Goal: Complete application form

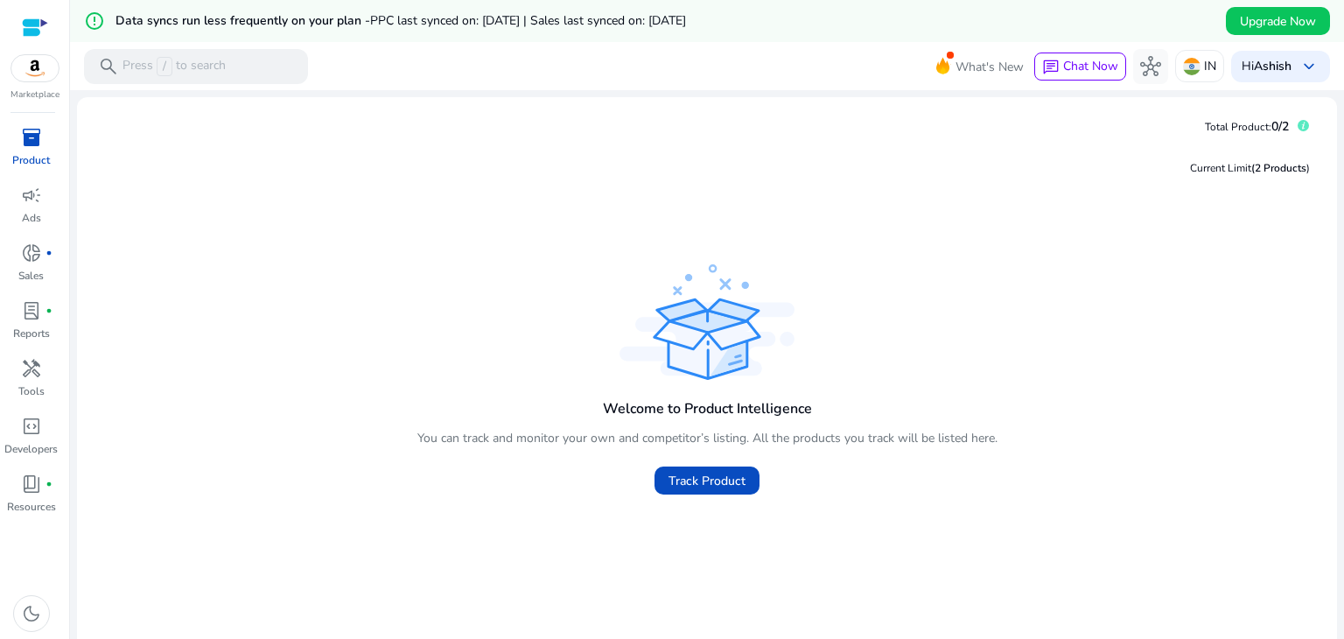
click at [39, 67] on img at bounding box center [34, 68] width 47 height 26
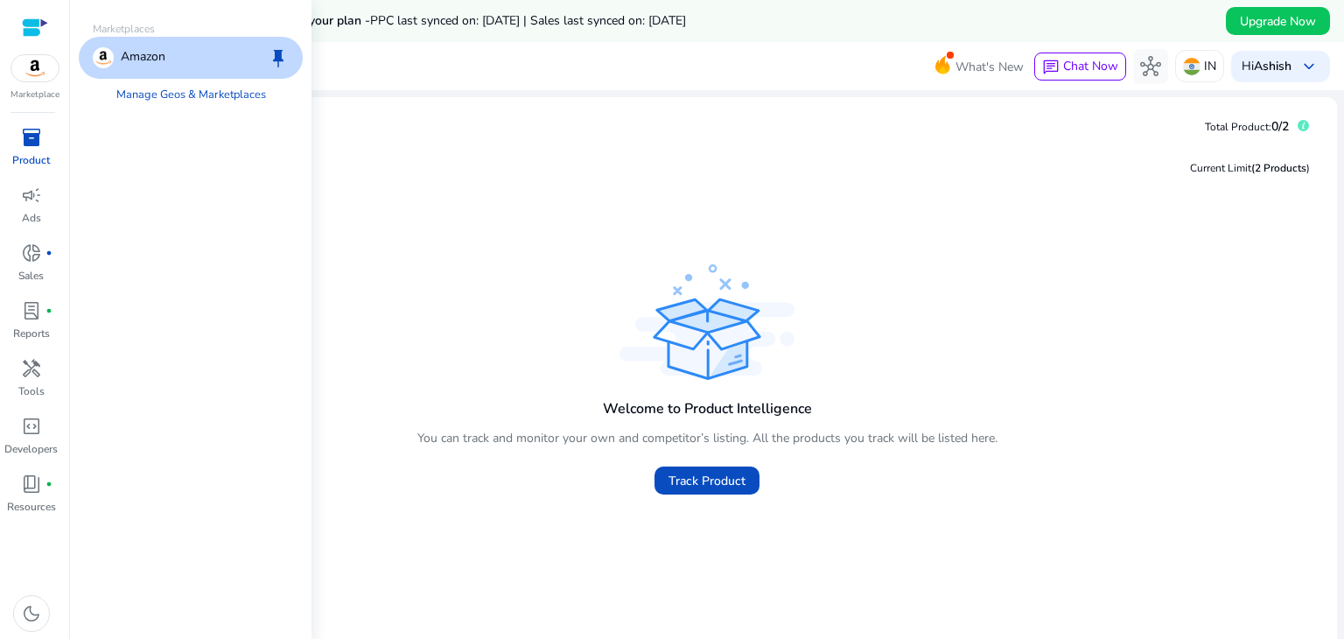
click at [165, 64] on p "Amazon" at bounding box center [143, 57] width 45 height 21
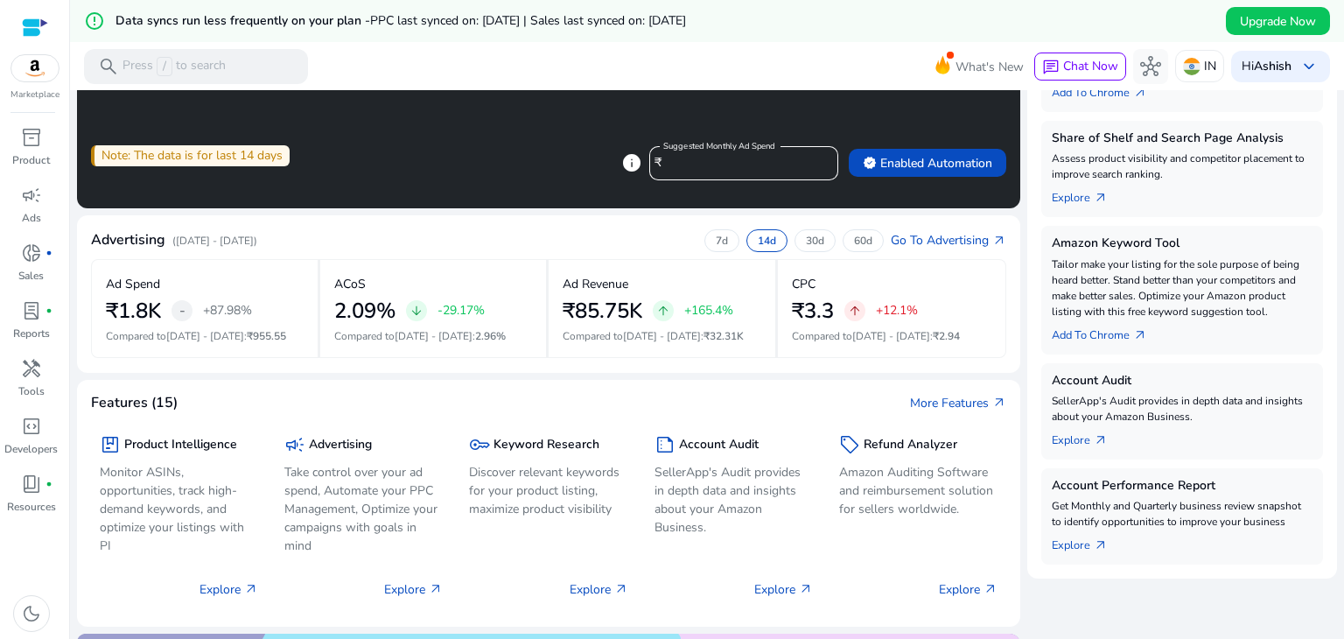
scroll to position [448, 0]
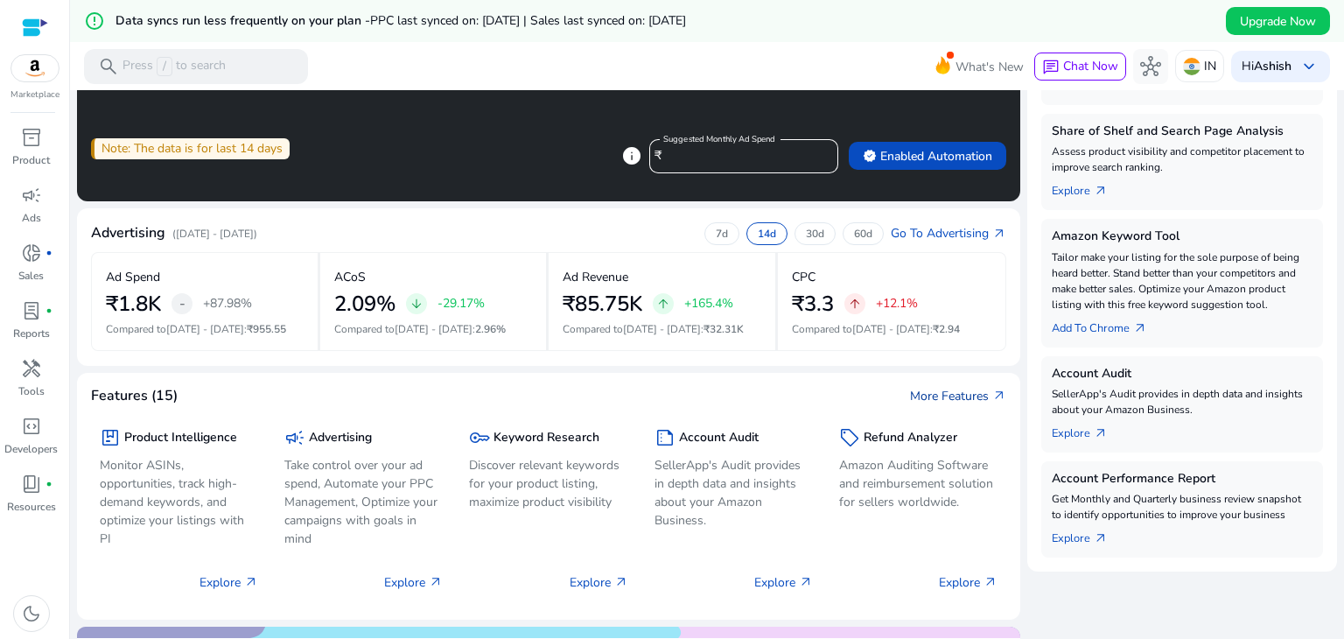
click at [925, 391] on link "More Features arrow_outward" at bounding box center [958, 396] width 96 height 18
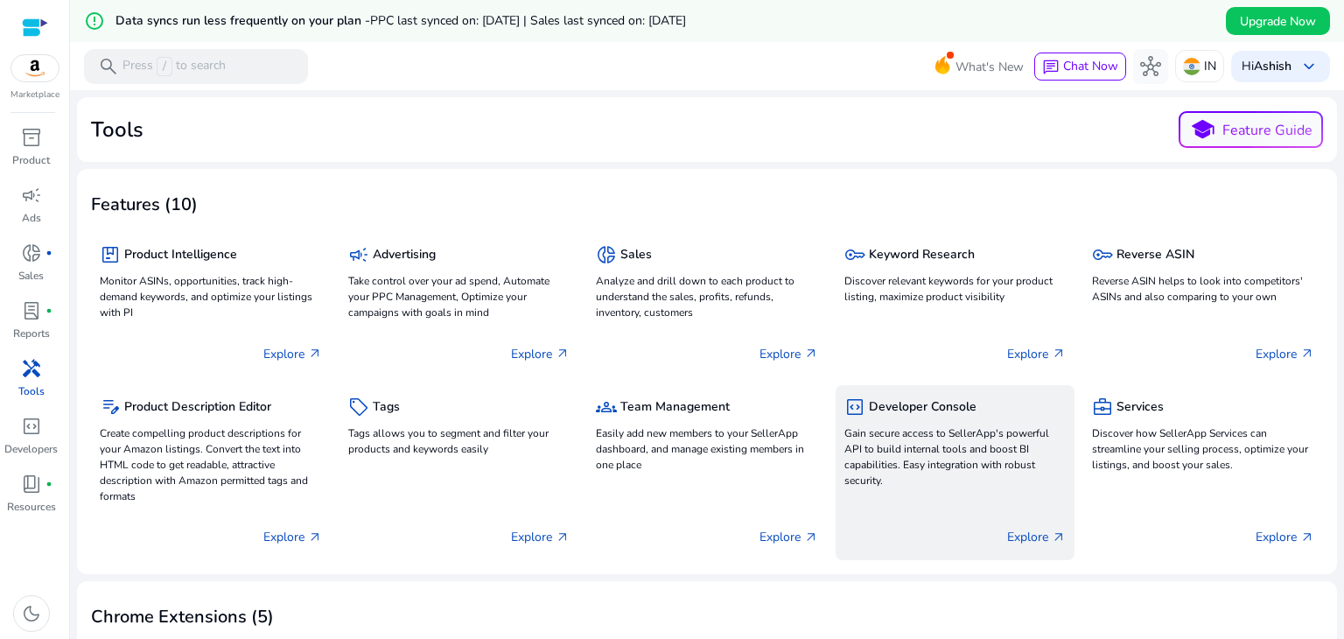
click at [938, 464] on p "Gain secure access to SellerApp's powerful API to build internal tools and boos…" at bounding box center [956, 456] width 222 height 63
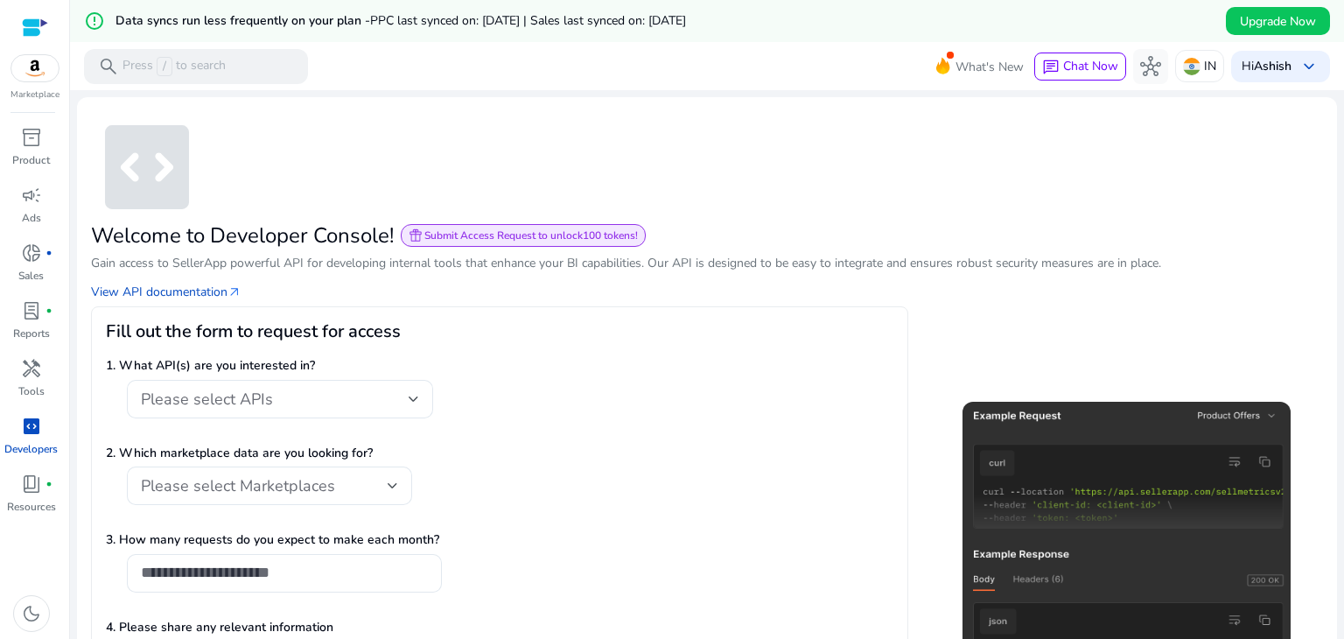
click at [606, 431] on div "Please select APIs" at bounding box center [500, 408] width 788 height 57
click at [335, 399] on div "Please select APIs" at bounding box center [275, 398] width 268 height 19
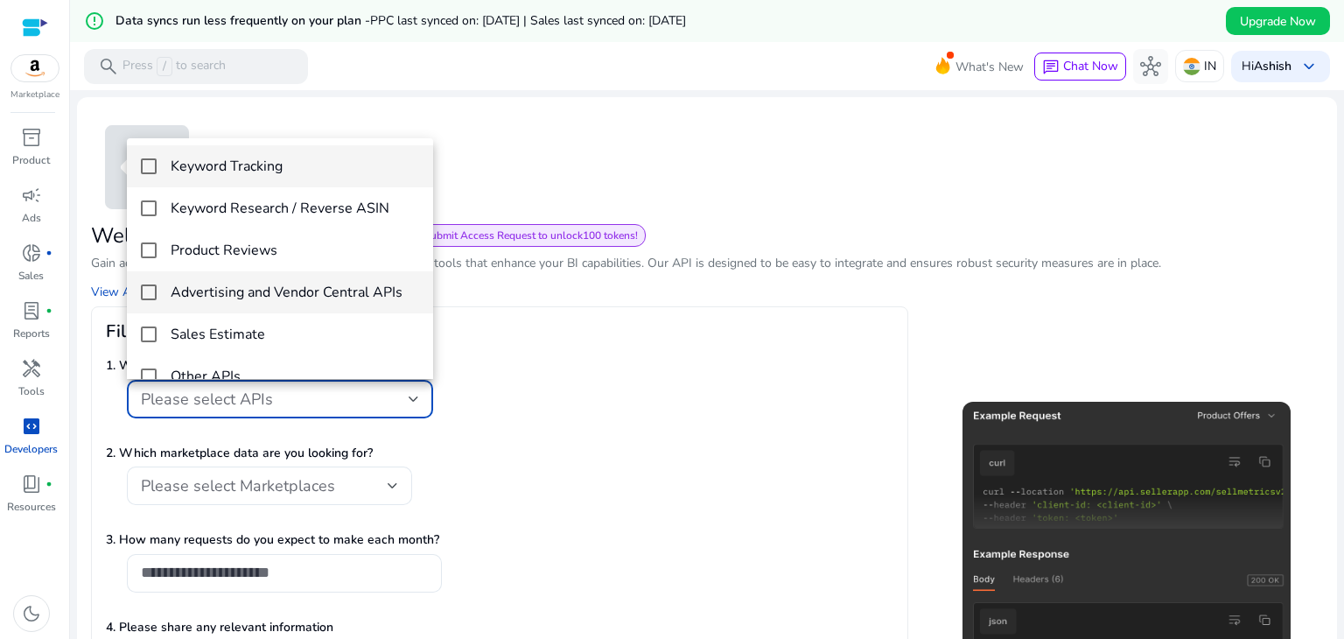
scroll to position [25, 0]
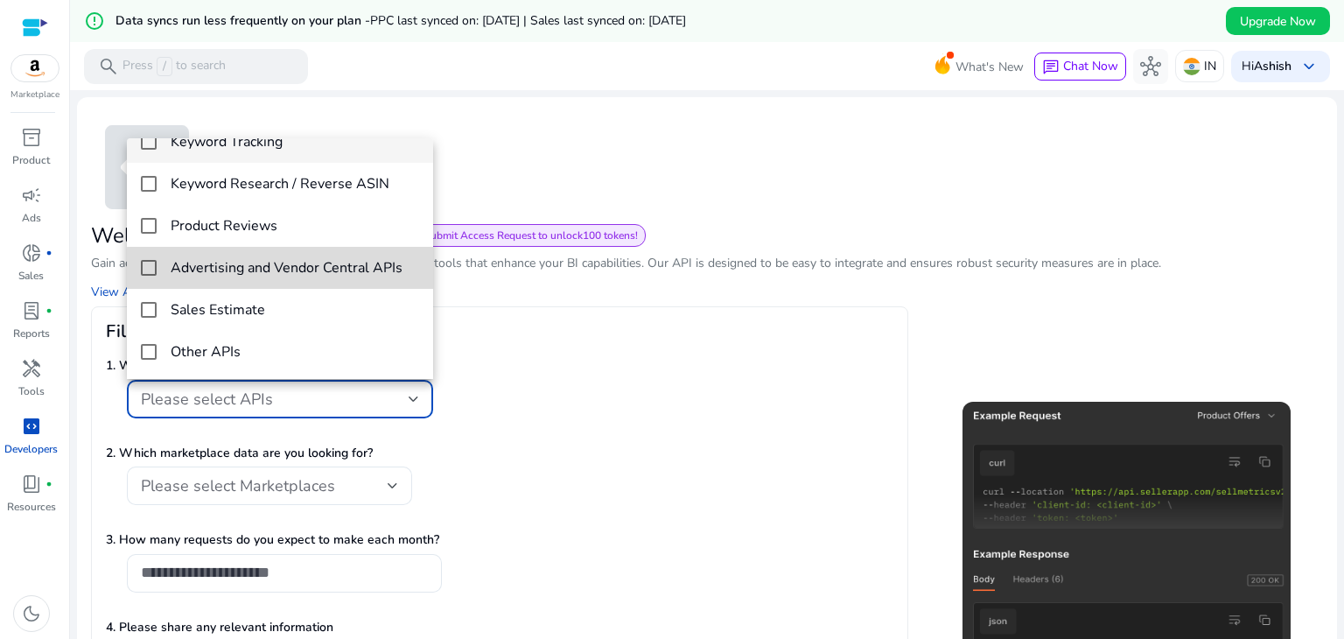
click at [340, 275] on h4 "Advertising and Vendor Central APIs" at bounding box center [287, 268] width 232 height 17
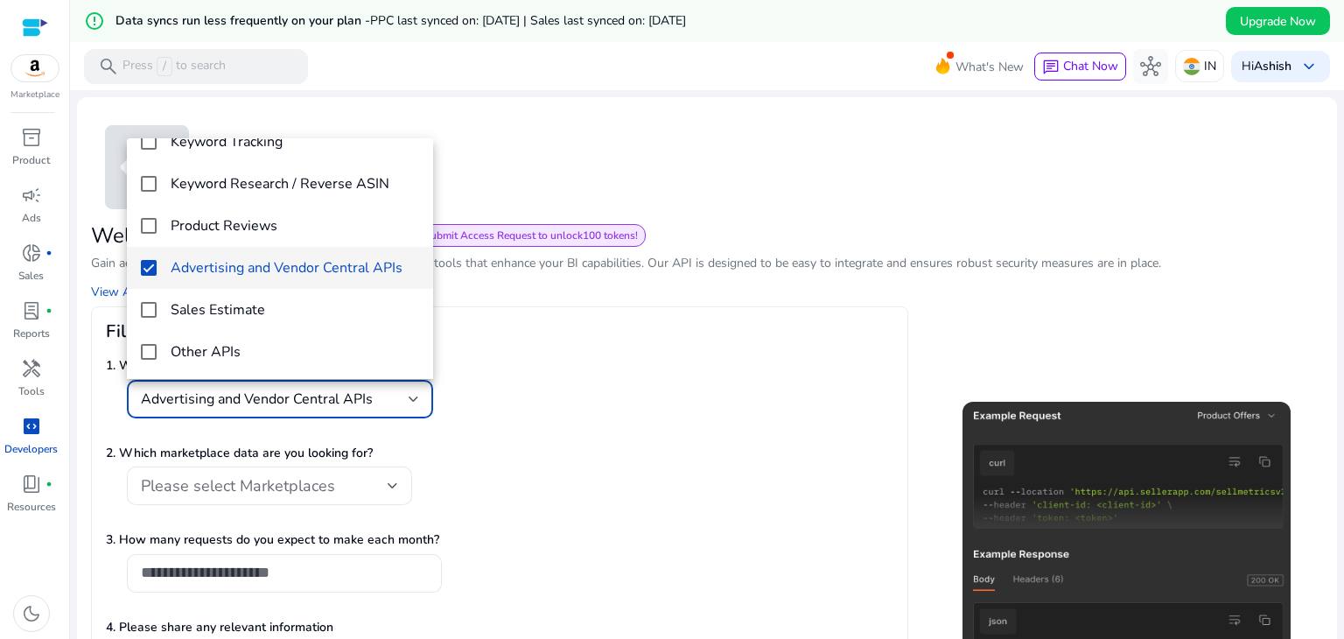
click at [367, 480] on div at bounding box center [672, 319] width 1344 height 639
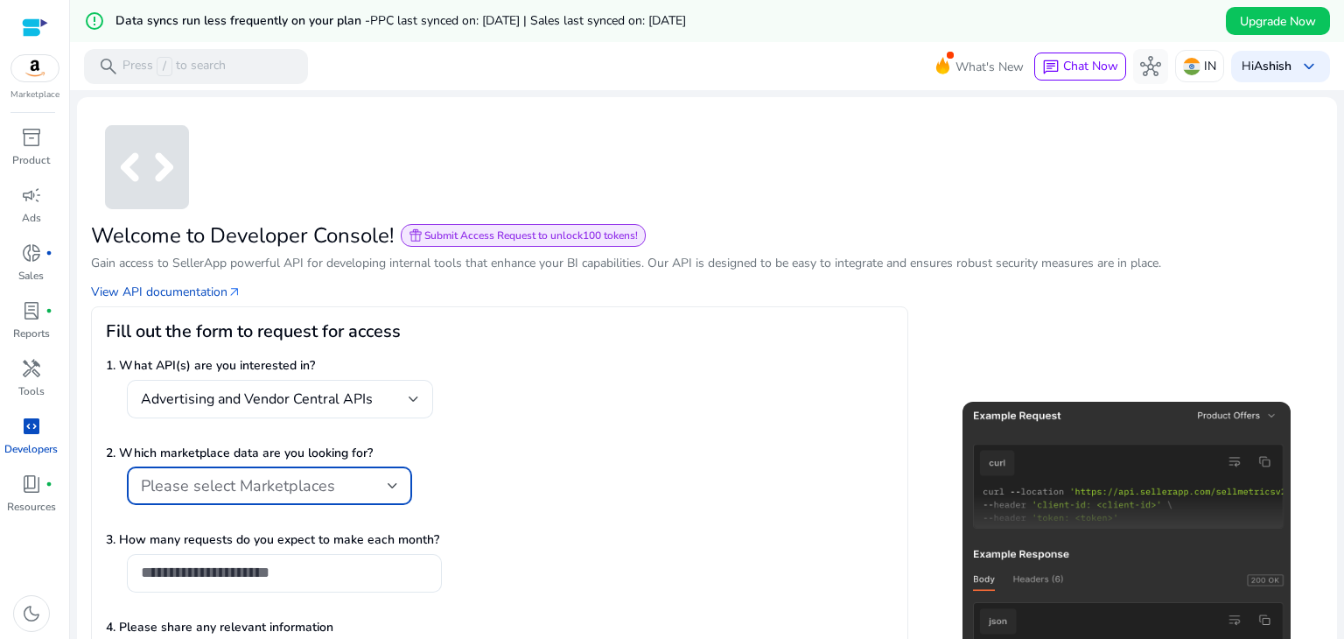
click at [367, 480] on div "Please select Marketplaces" at bounding box center [264, 485] width 247 height 19
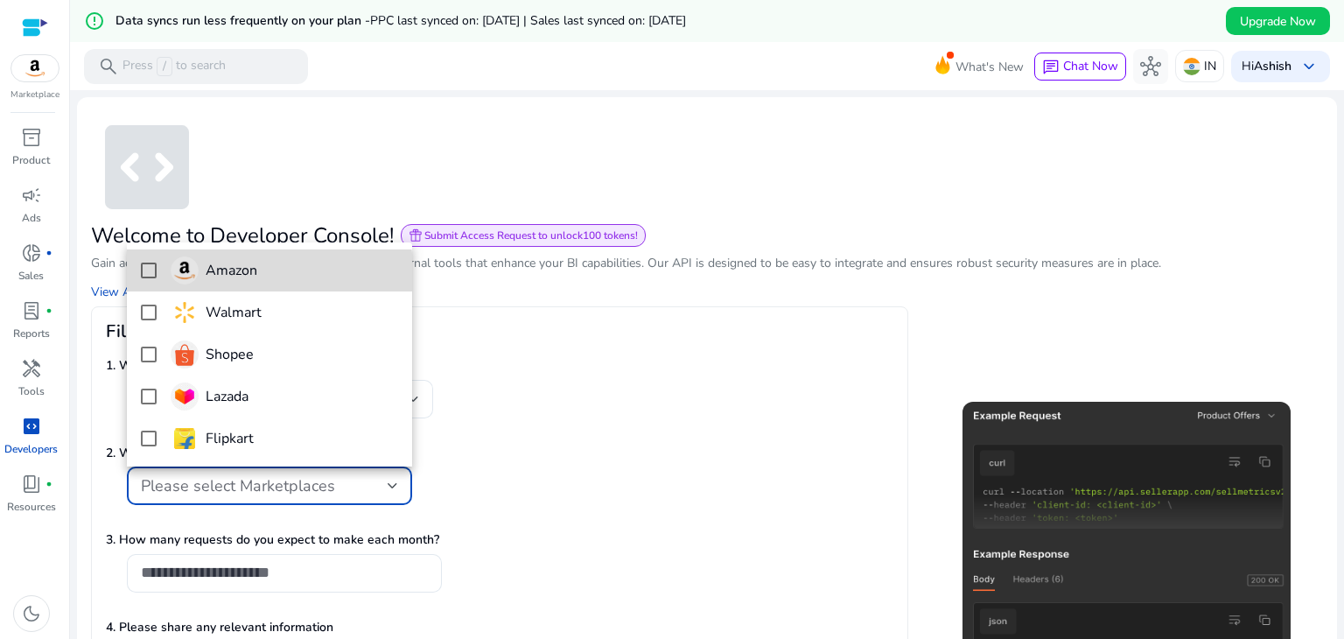
click at [250, 277] on h4 "Amazon" at bounding box center [232, 271] width 52 height 17
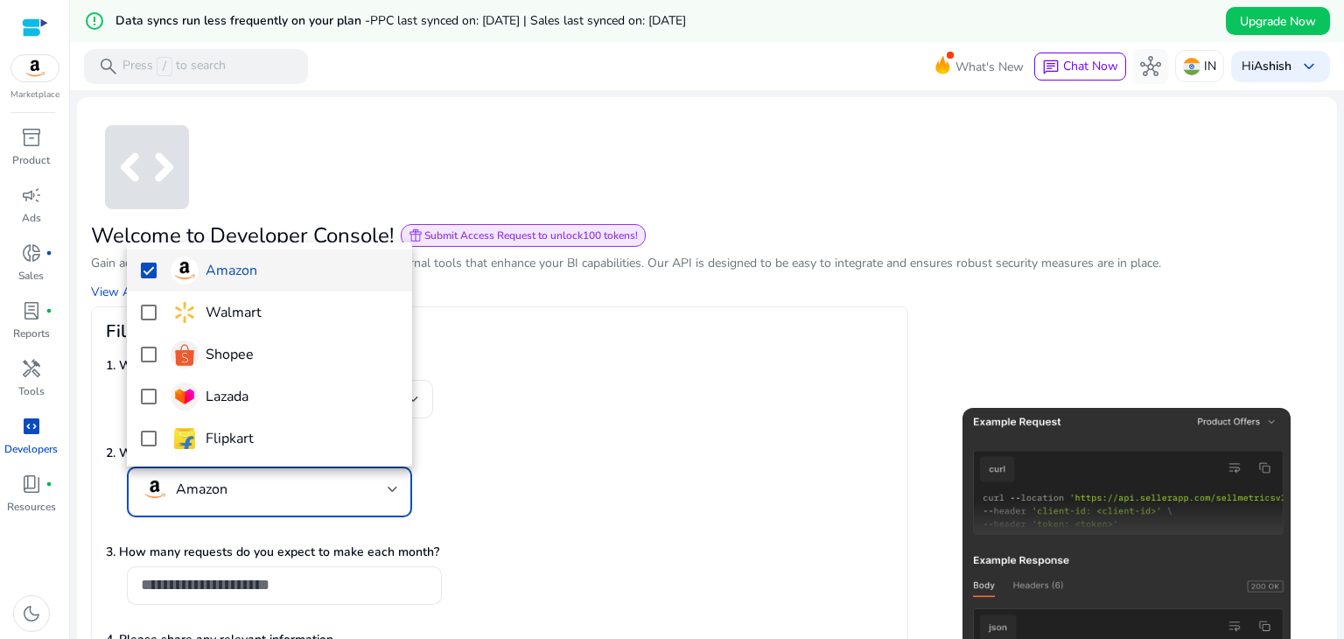
click at [553, 473] on div at bounding box center [672, 319] width 1344 height 639
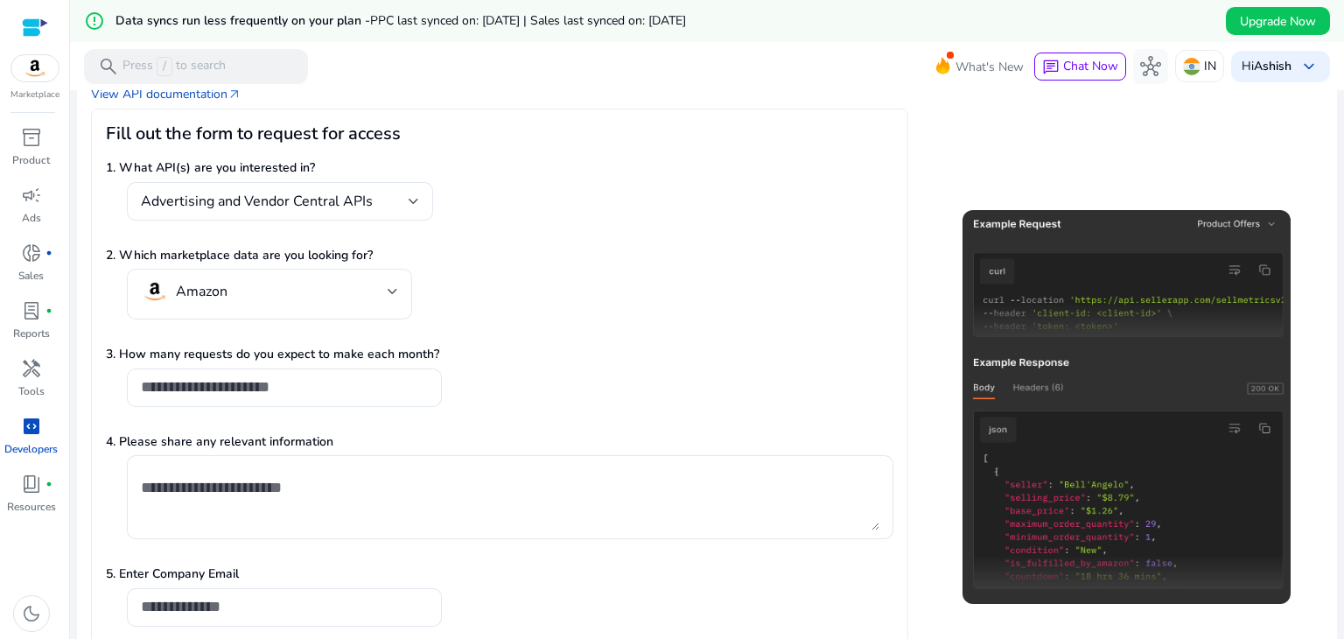
scroll to position [203, 0]
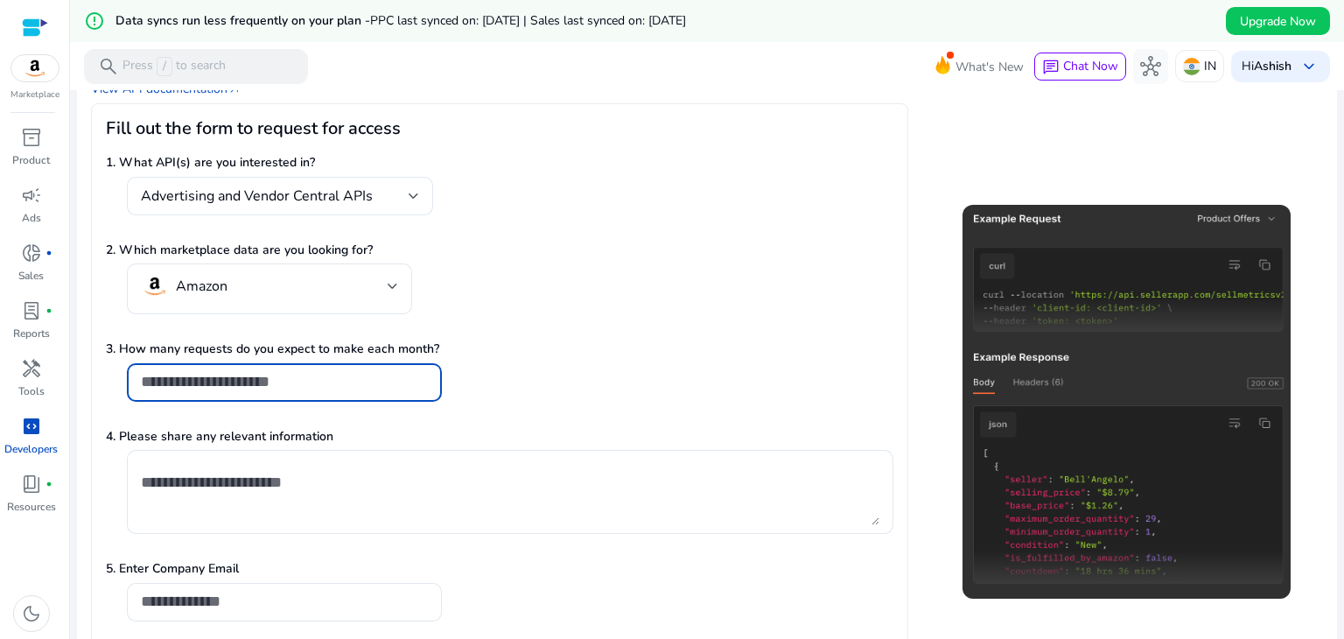
click at [384, 372] on input "number" at bounding box center [284, 381] width 287 height 19
click at [384, 372] on input "*" at bounding box center [284, 381] width 287 height 19
type input "*"
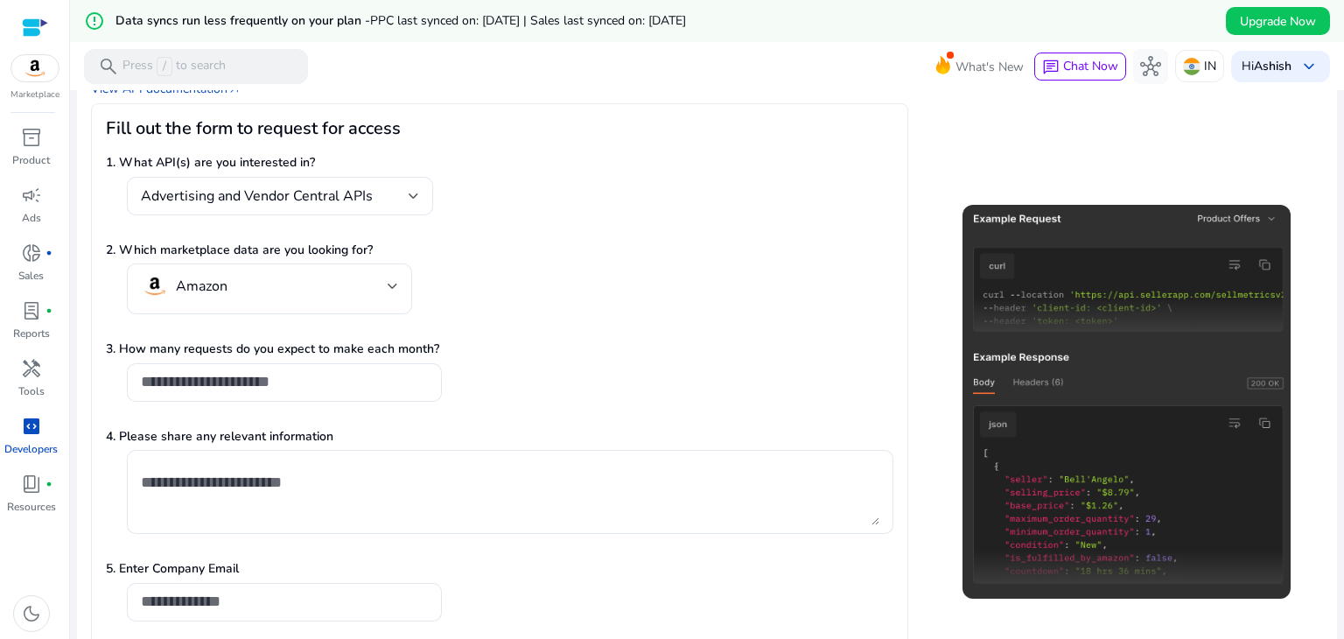
click at [700, 354] on p "3. How many requests do you expect to make each month?" at bounding box center [500, 349] width 788 height 18
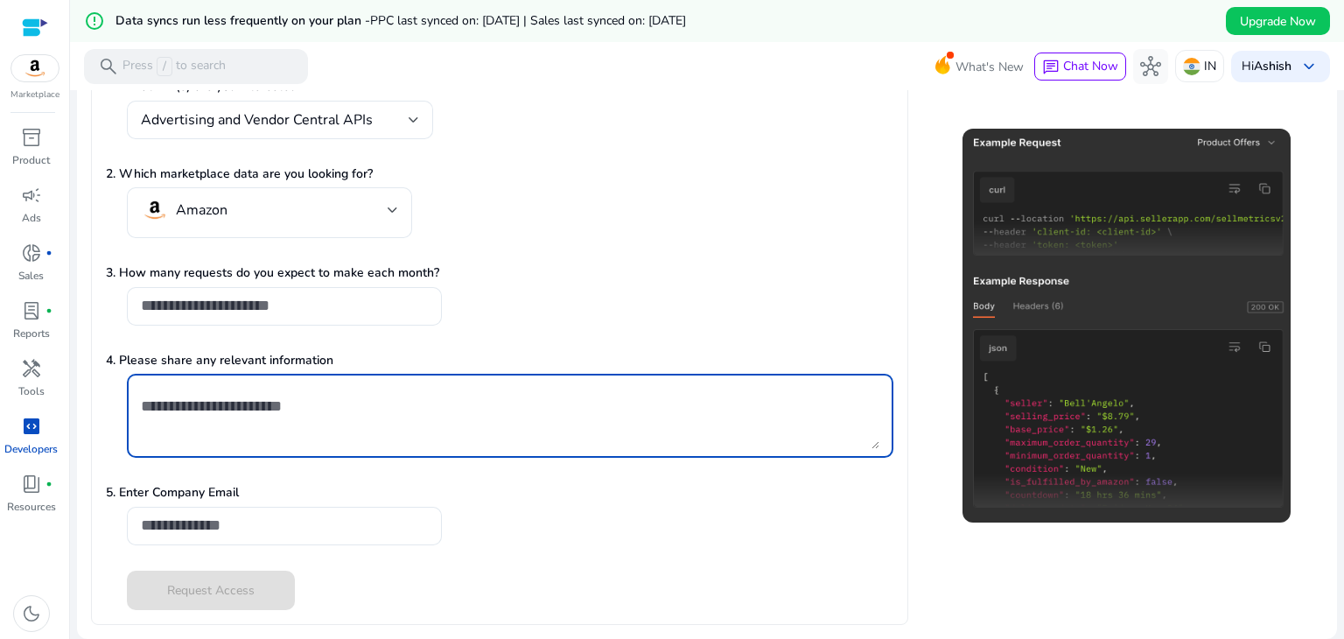
click at [718, 410] on textarea at bounding box center [510, 415] width 739 height 67
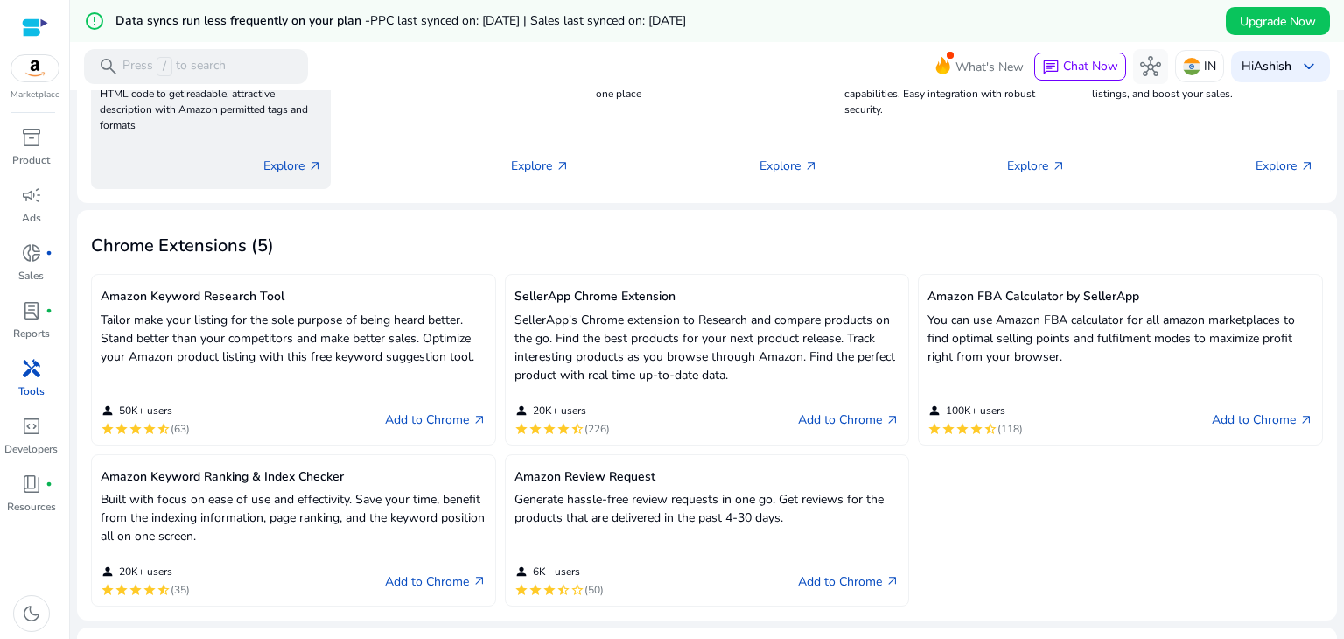
scroll to position [445, 0]
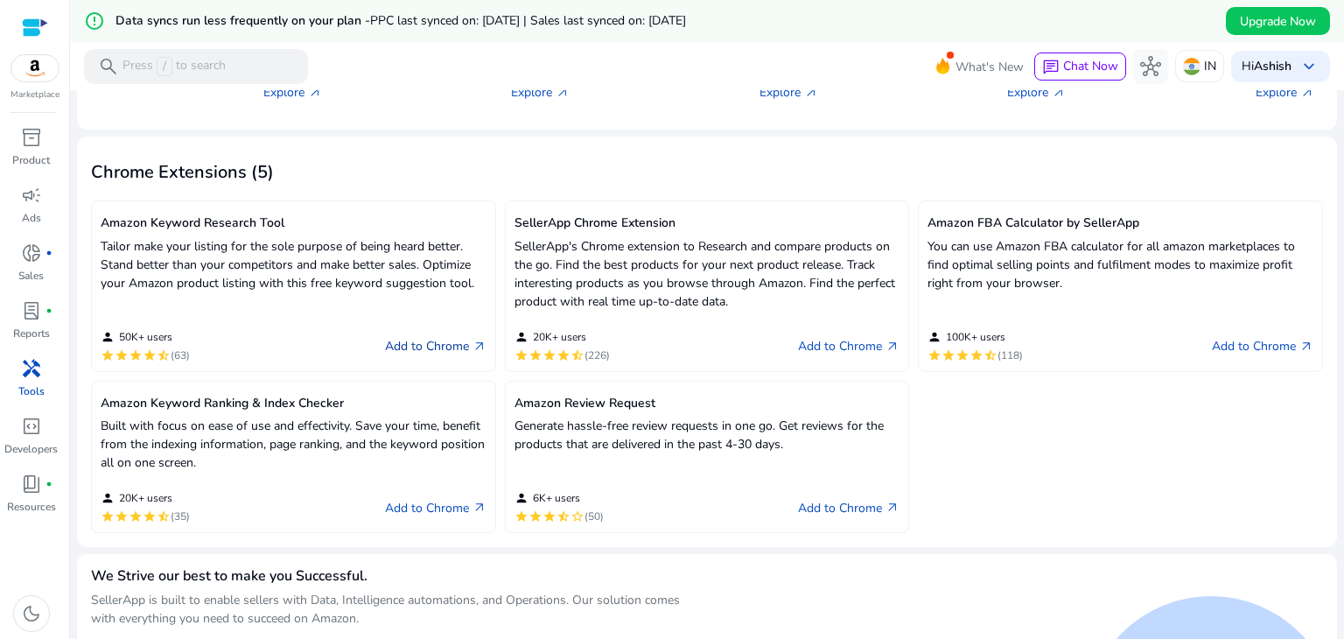
click at [441, 343] on link "Add to Chrome arrow_outward" at bounding box center [436, 346] width 102 height 21
